Goal: Information Seeking & Learning: Find specific page/section

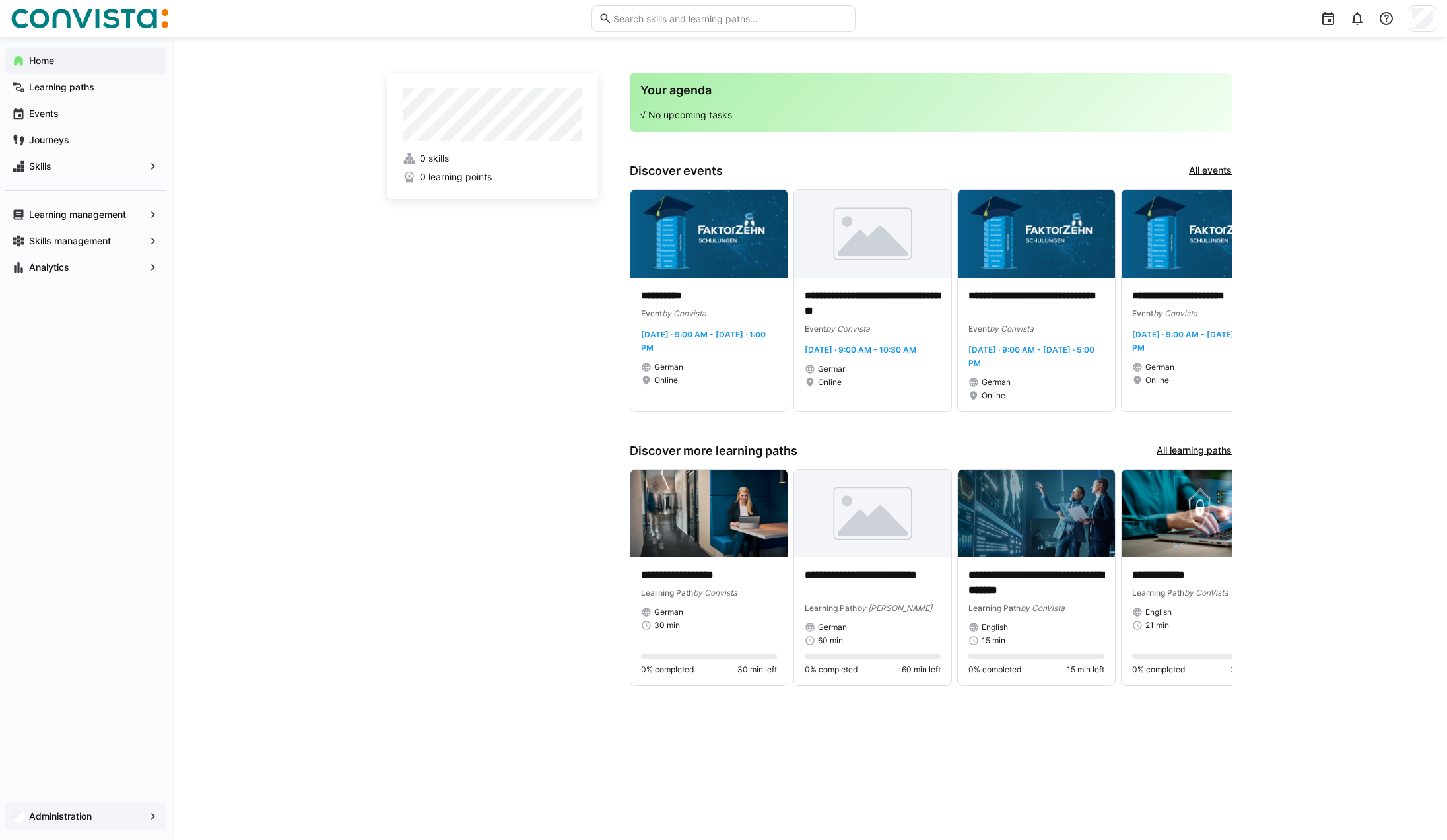
click at [0, 0] on app-navigation-label "Administration" at bounding box center [0, 0] width 0 height 0
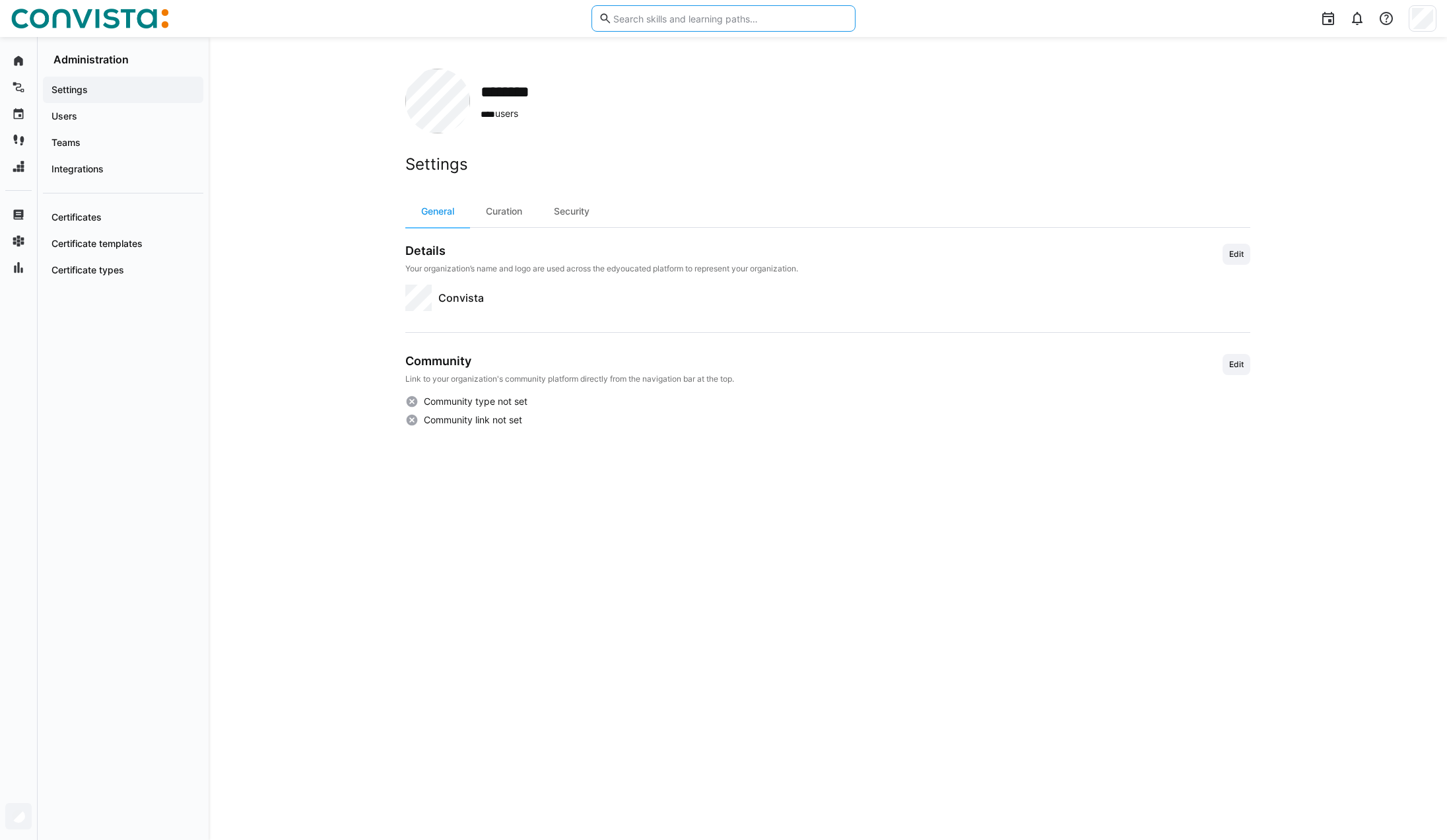
click at [701, 20] on input "text" at bounding box center [730, 18] width 236 height 12
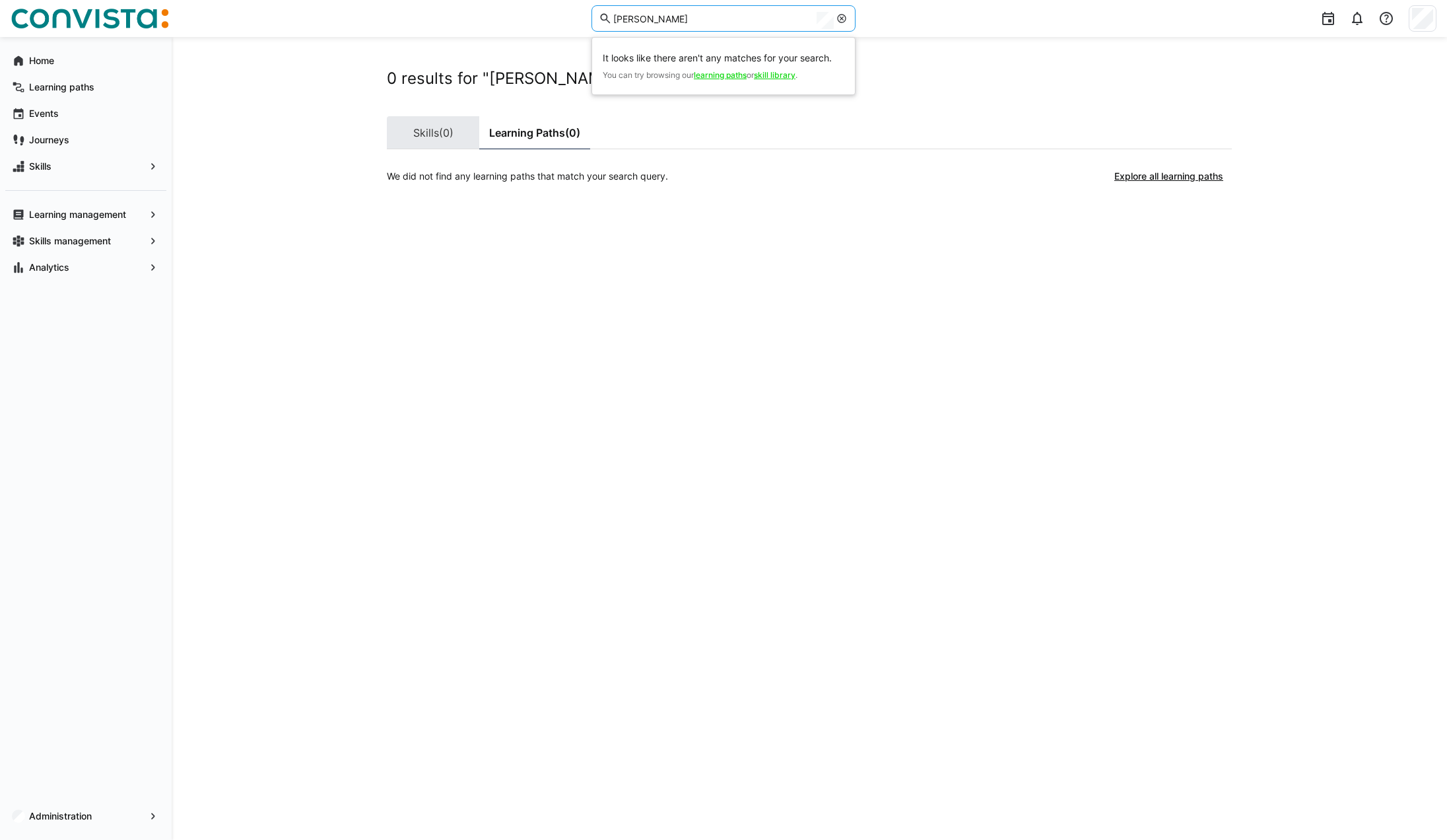
click at [430, 140] on link "Skills (0)" at bounding box center [433, 133] width 92 height 33
drag, startPoint x: 713, startPoint y: 16, endPoint x: 594, endPoint y: 17, distance: 119.0
click at [594, 17] on eds-input "[PERSON_NAME]" at bounding box center [723, 18] width 264 height 27
type input "[PERSON_NAME]"
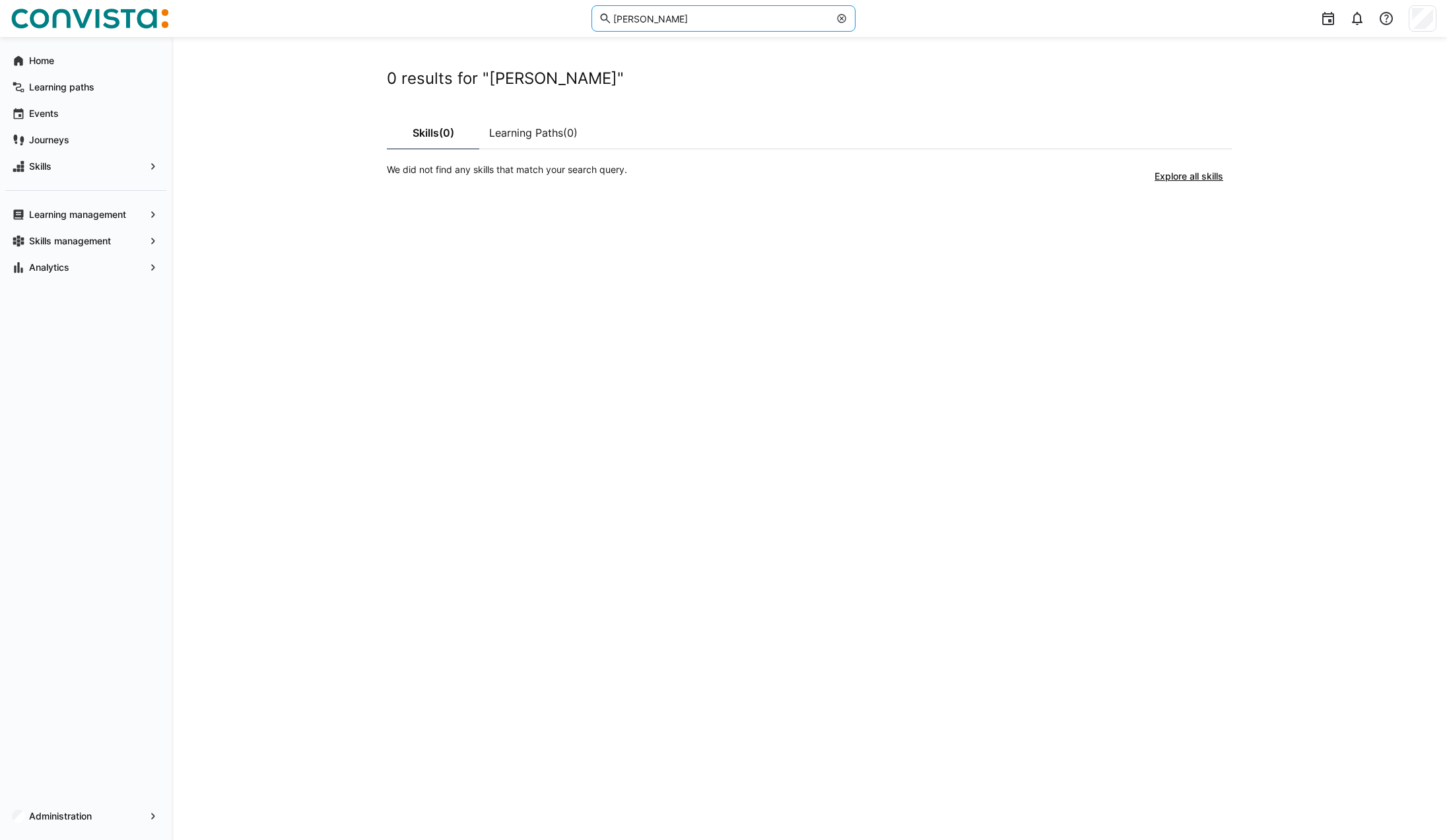
drag, startPoint x: 699, startPoint y: 19, endPoint x: 580, endPoint y: 17, distance: 119.0
click at [580, 17] on div "[PERSON_NAME]" at bounding box center [724, 18] width 1426 height 37
click at [583, 247] on div "0 results for "[PERSON_NAME]" Skills (0) Learning Paths (0) We did not find any…" at bounding box center [810, 438] width 845 height 740
click at [154, 818] on eds-icon at bounding box center [153, 816] width 13 height 13
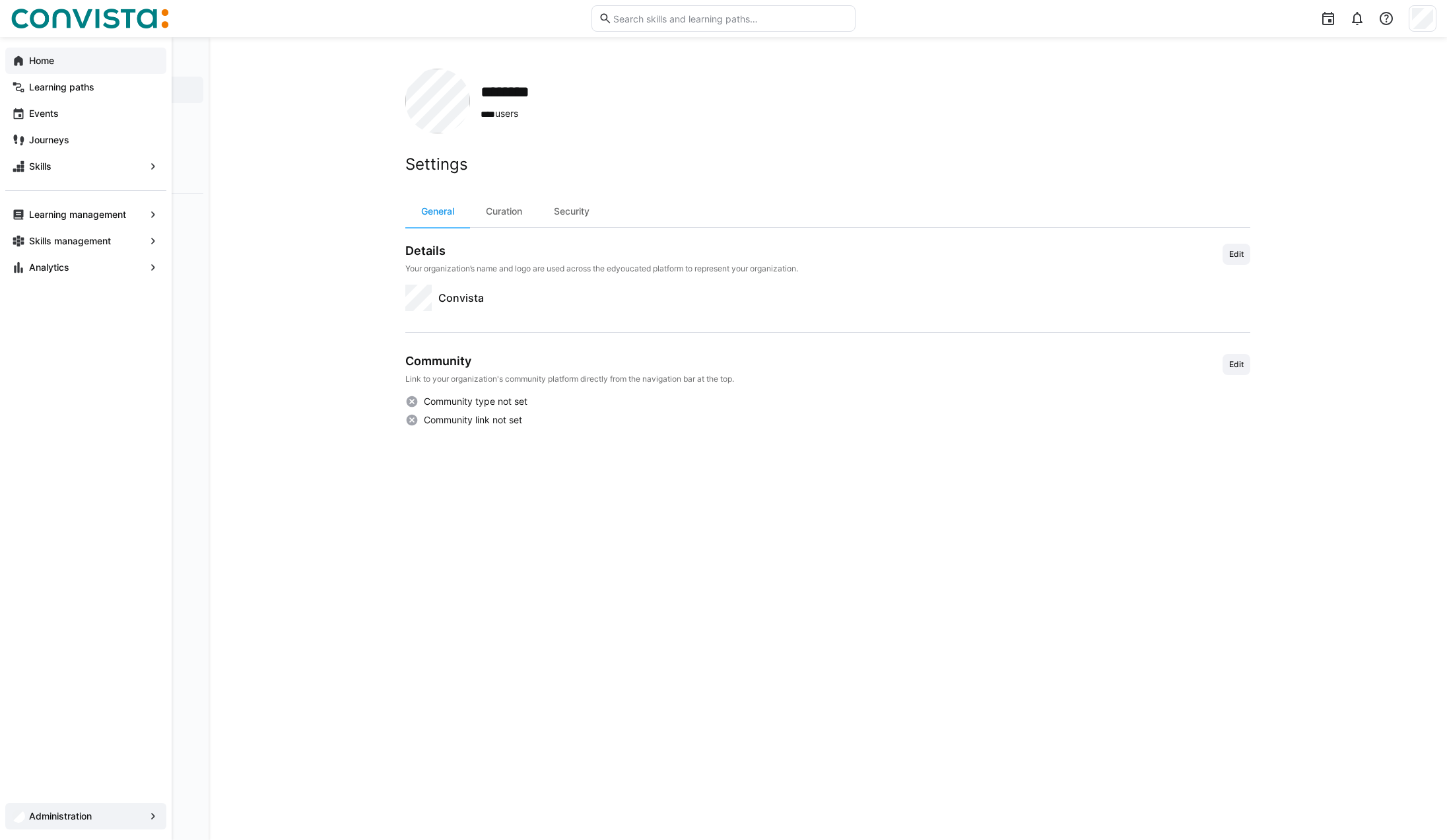
click at [19, 62] on eds-icon at bounding box center [18, 61] width 13 height 13
